Goal: Check status: Check status

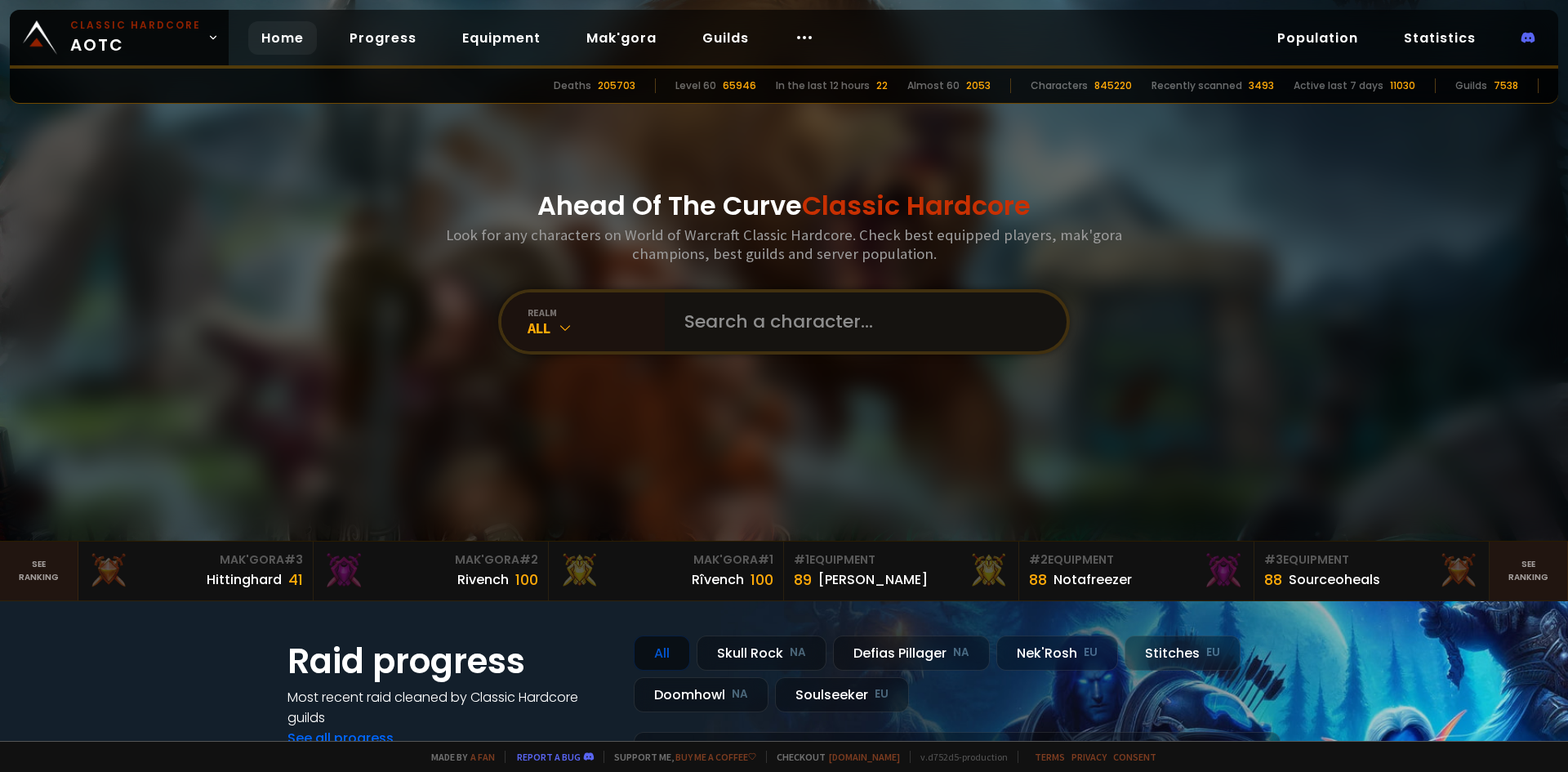
click at [729, 302] on input "text" at bounding box center [860, 322] width 372 height 59
type input "kenyrux"
click at [717, 322] on input "text" at bounding box center [860, 322] width 372 height 59
type input "keyrux"
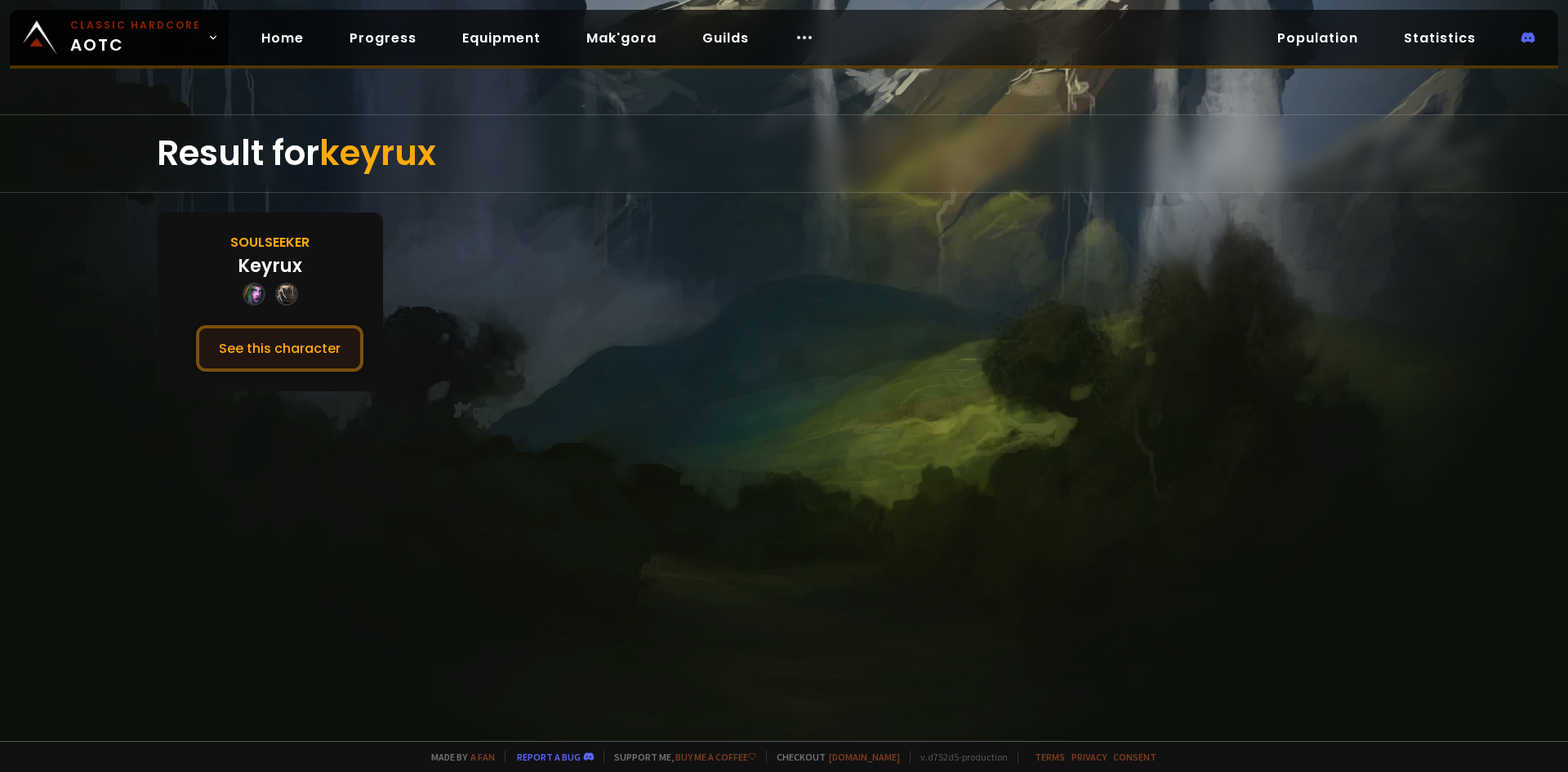
click at [325, 345] on button "See this character" at bounding box center [279, 348] width 168 height 47
